Goal: Task Accomplishment & Management: Use online tool/utility

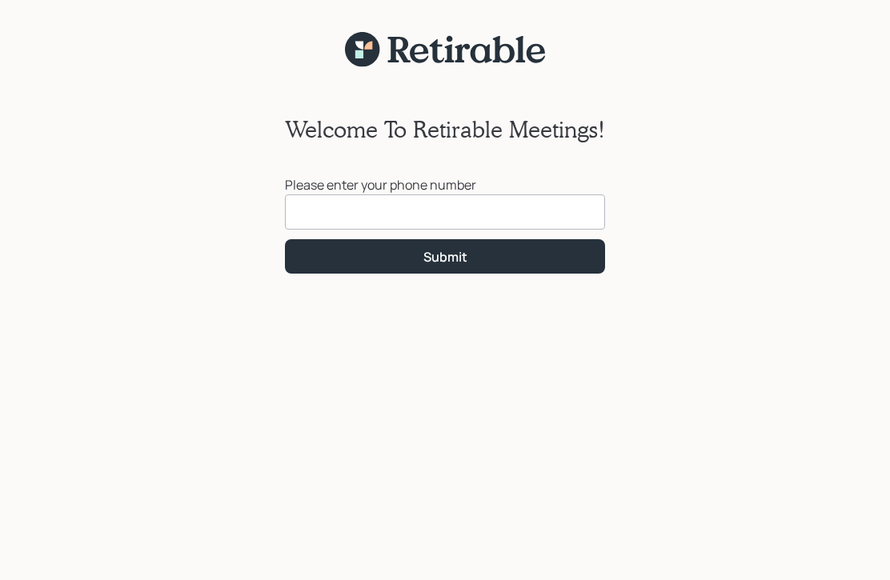
click at [548, 220] on input at bounding box center [445, 212] width 320 height 35
type input "[PHONE_NUMBER]"
click at [516, 260] on button "Submit" at bounding box center [445, 256] width 320 height 34
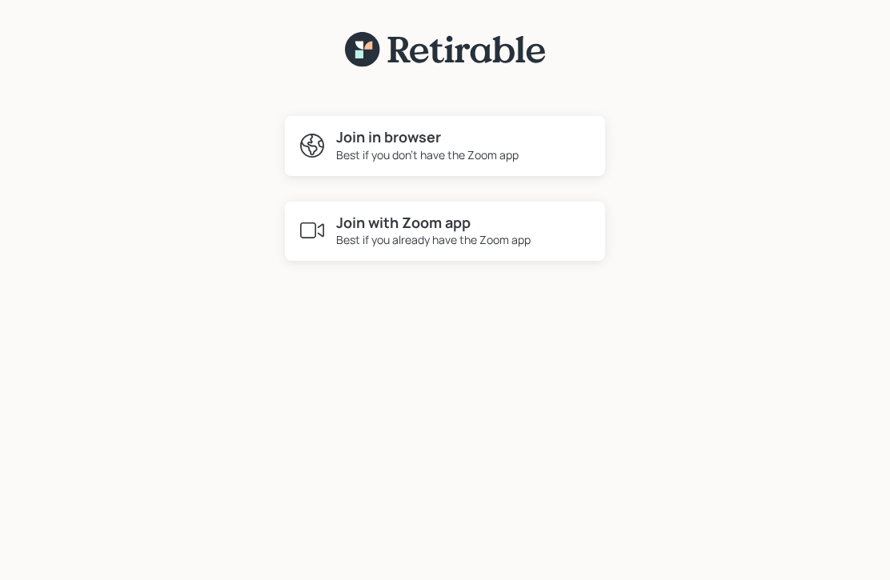
click at [480, 147] on div "Best if you don't have the Zoom app" at bounding box center [427, 155] width 183 height 17
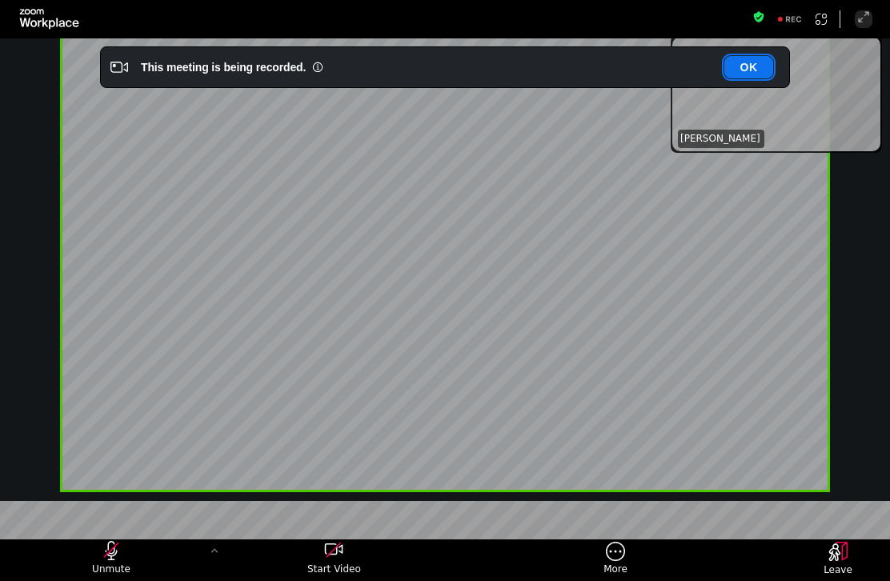
click at [761, 65] on button "OK" at bounding box center [749, 67] width 49 height 22
